Goal: Task Accomplishment & Management: Manage account settings

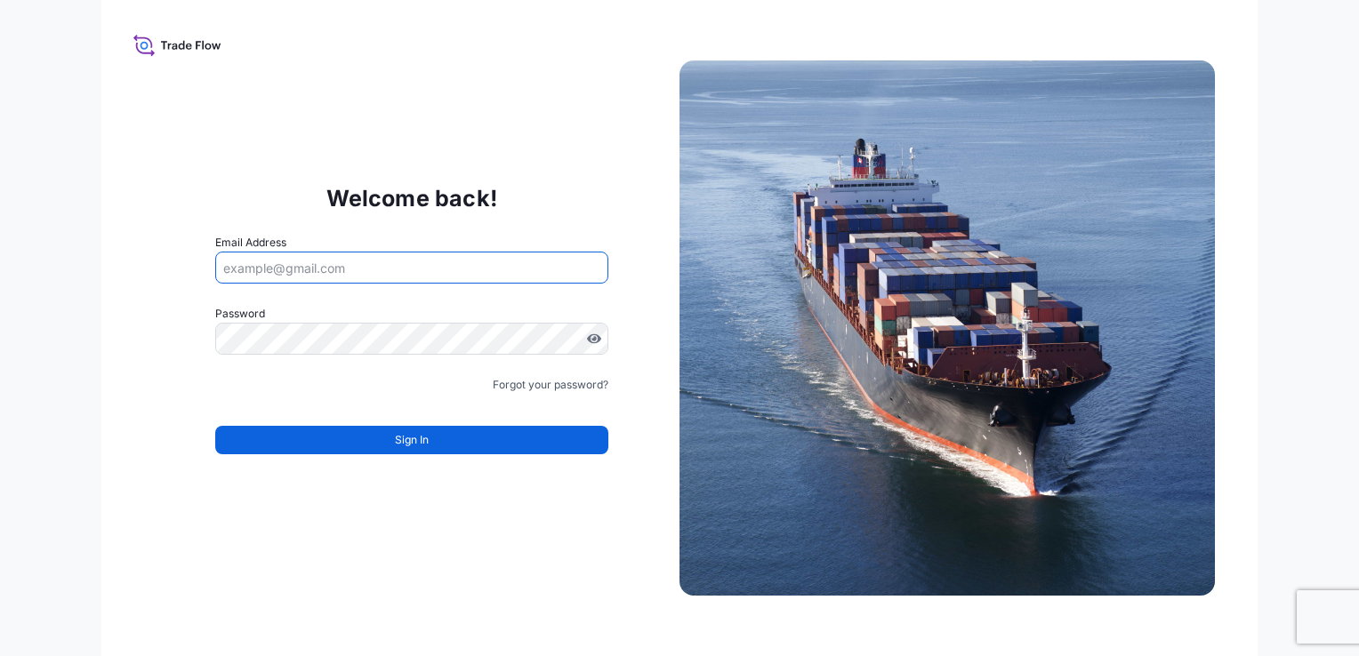
click at [317, 265] on input "Email Address" at bounding box center [411, 268] width 393 height 32
type input "[EMAIL_ADDRESS][DOMAIN_NAME]"
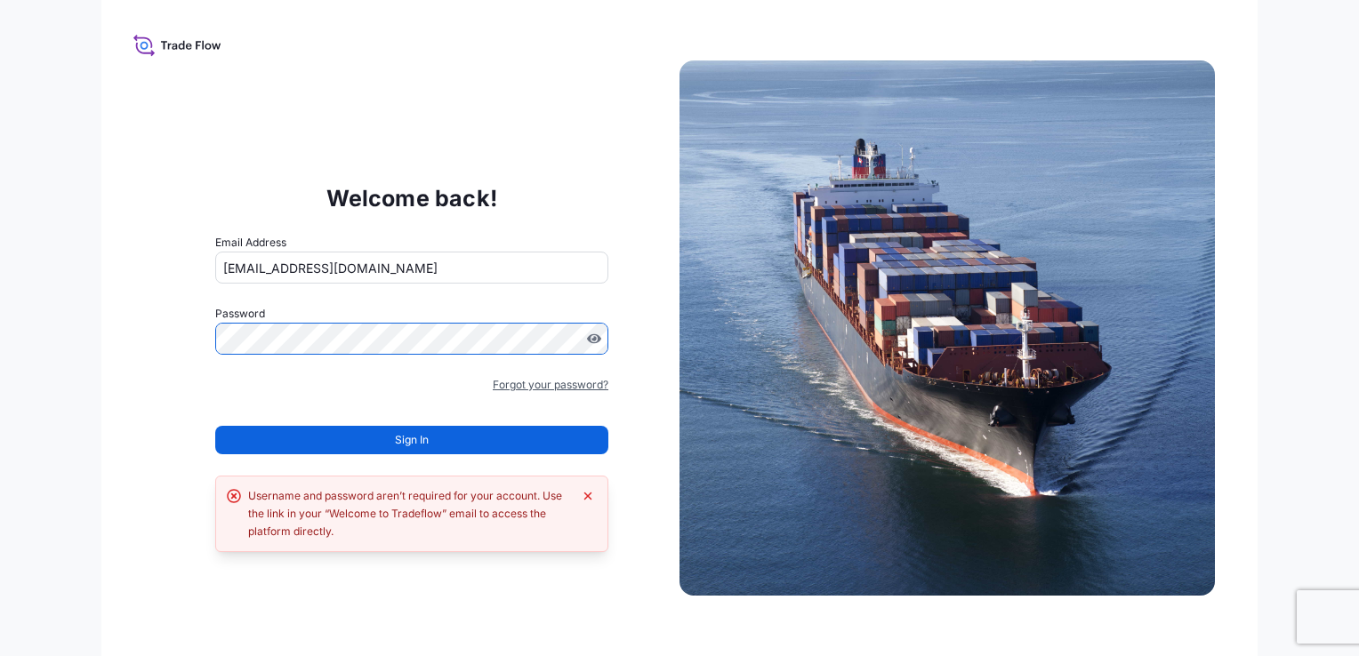
click at [566, 381] on link "Forgot your password?" at bounding box center [551, 385] width 116 height 18
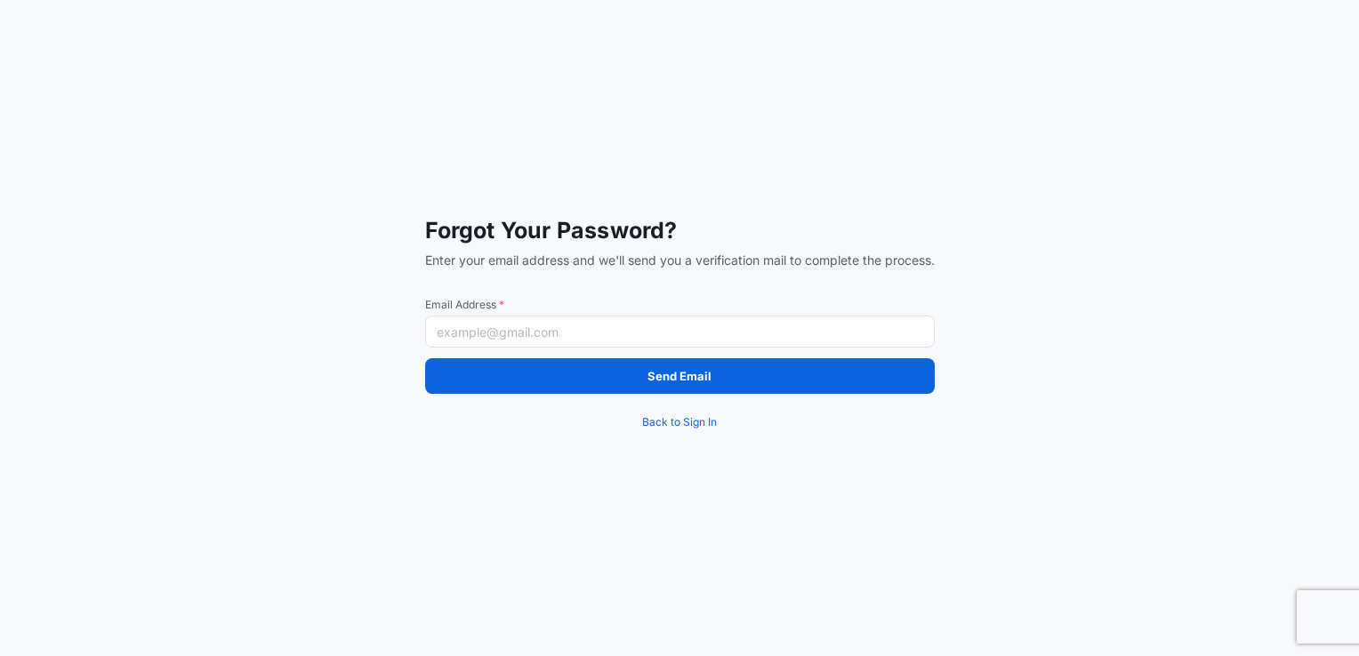
click at [577, 329] on input "Email Address *" at bounding box center [680, 332] width 510 height 32
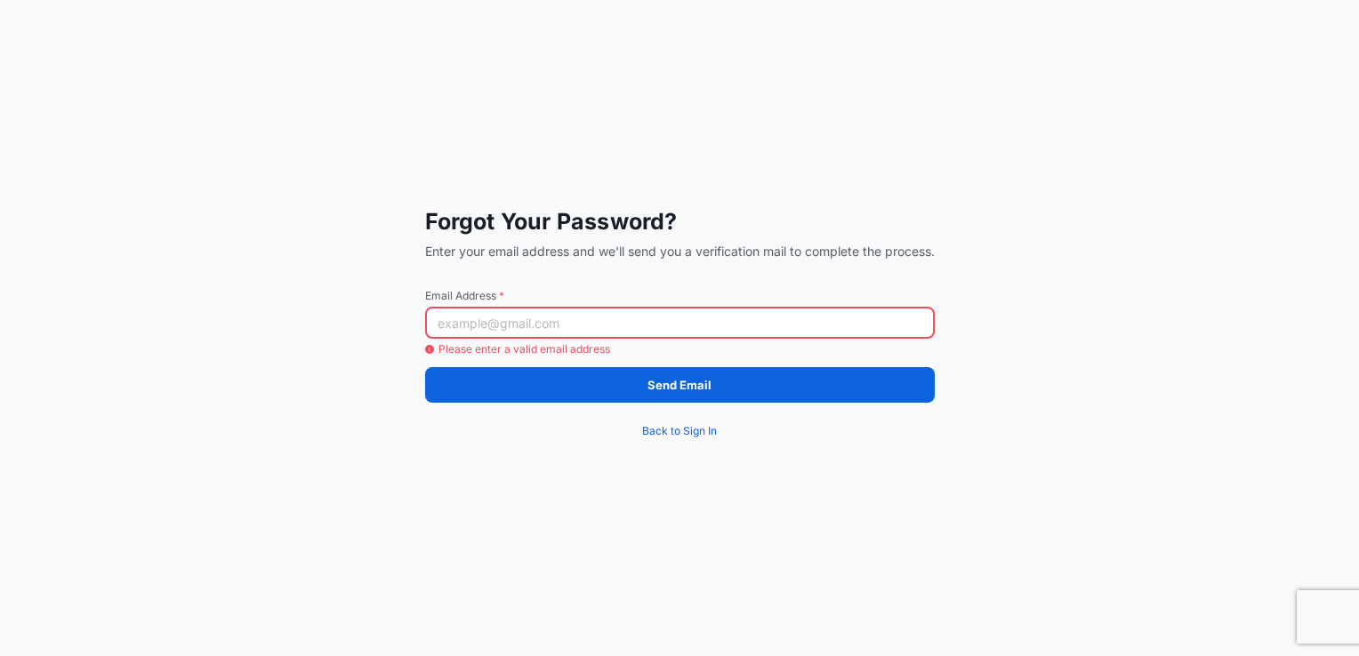
click at [612, 324] on input "Email Address *" at bounding box center [680, 323] width 510 height 32
type input "[EMAIL_ADDRESS][DOMAIN_NAME]"
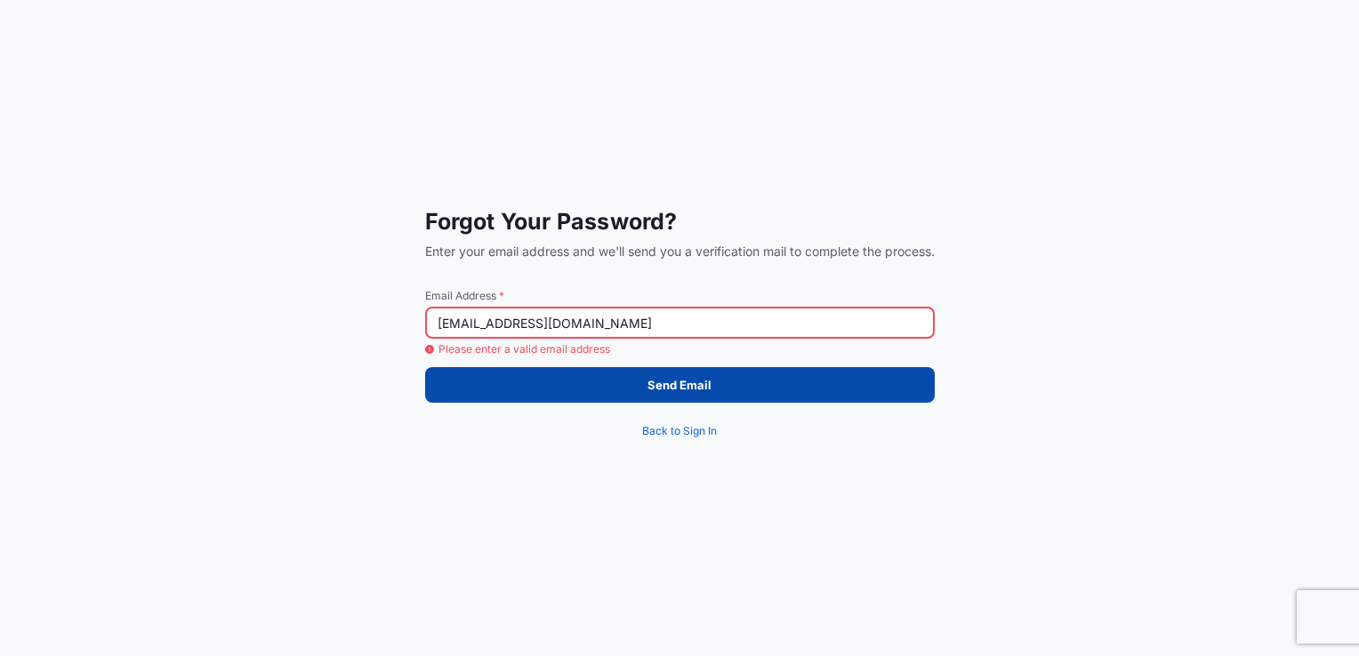
click at [572, 386] on button "Send Email" at bounding box center [680, 385] width 510 height 36
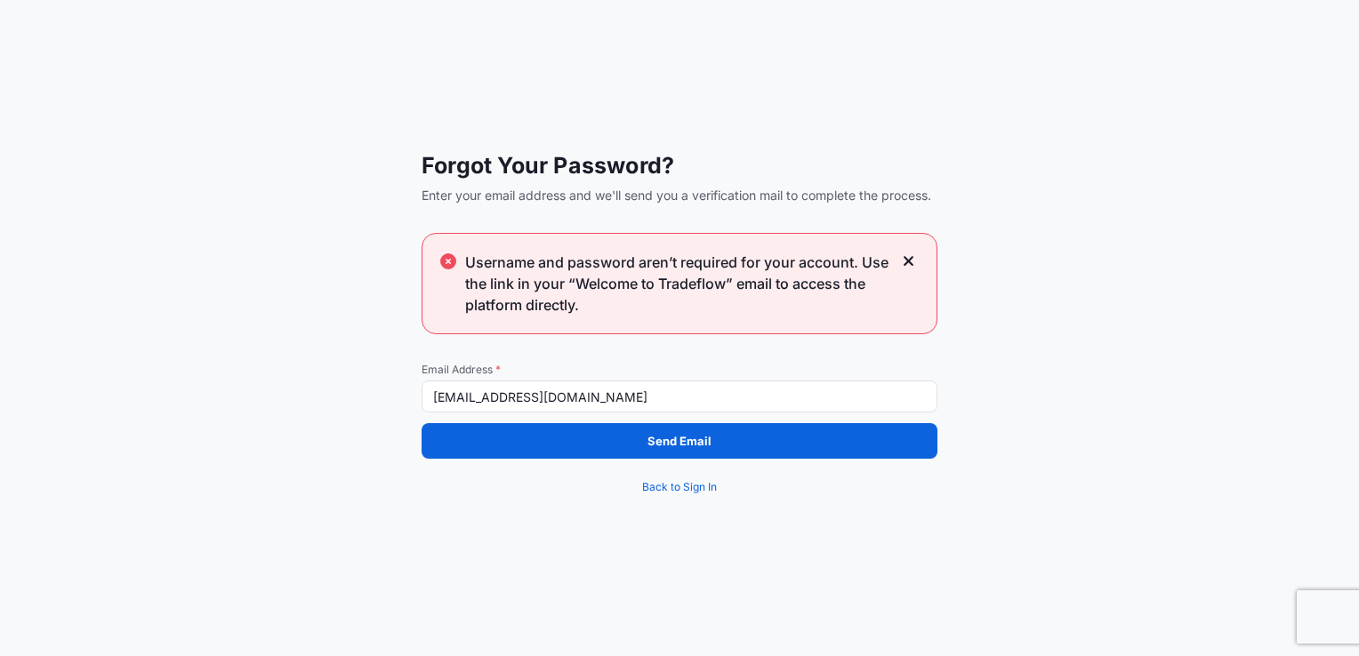
click at [909, 261] on icon at bounding box center [909, 261] width 10 height 10
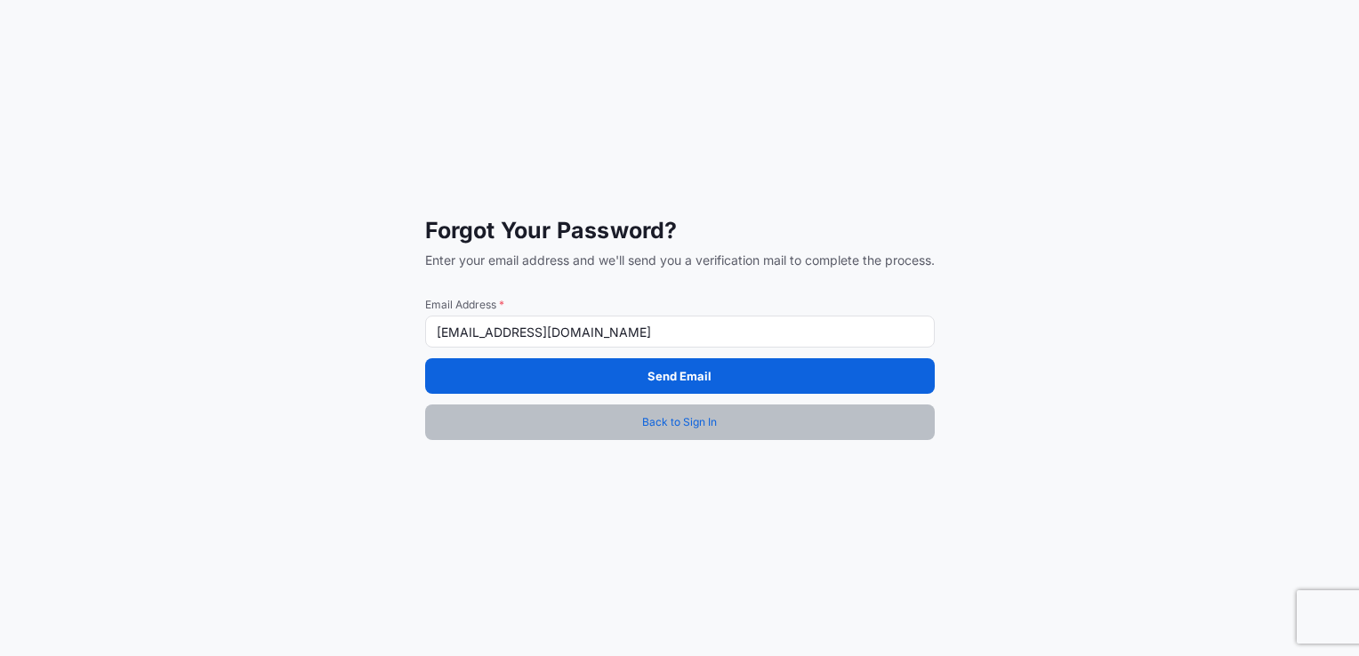
click at [700, 418] on span "Back to Sign In" at bounding box center [679, 423] width 75 height 18
